Goal: Use online tool/utility: Utilize a website feature to perform a specific function

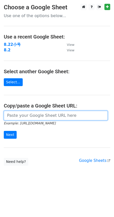
click at [38, 118] on input "url" at bounding box center [56, 116] width 104 height 10
paste input "[URL][DOMAIN_NAME]"
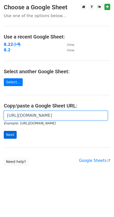
type input "[URL][DOMAIN_NAME]"
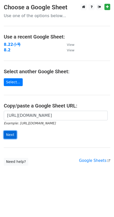
click at [7, 133] on input "Next" at bounding box center [10, 135] width 13 height 8
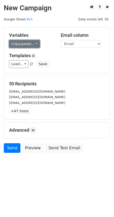
click at [28, 43] on link "Copy/paste..." at bounding box center [24, 44] width 31 height 8
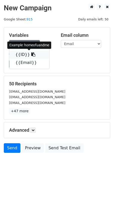
click at [23, 55] on link "{{ID}}" at bounding box center [29, 55] width 40 height 8
